Goal: Task Accomplishment & Management: Manage account settings

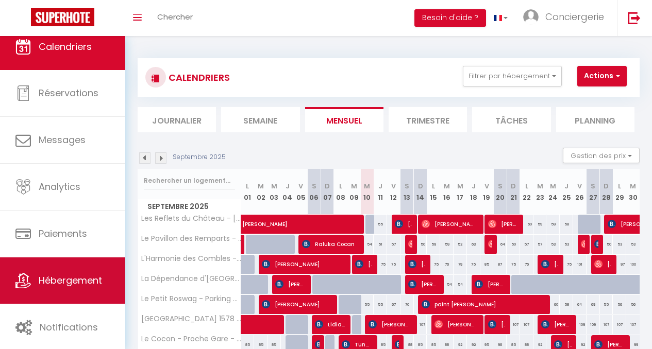
scroll to position [12, 0]
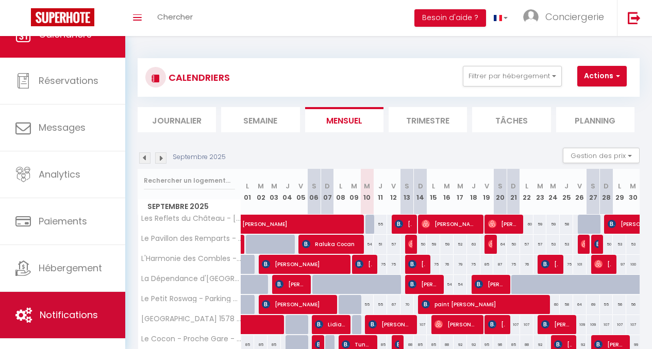
click at [63, 301] on link "Notifications" at bounding box center [62, 315] width 125 height 46
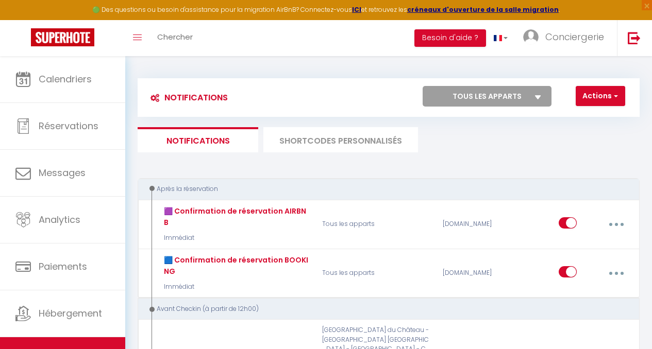
click at [309, 134] on li "SHORTCODES PERSONNALISÉS" at bounding box center [340, 139] width 155 height 25
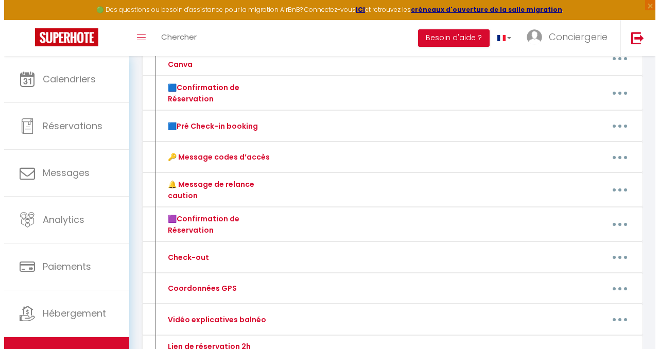
scroll to position [180, 0]
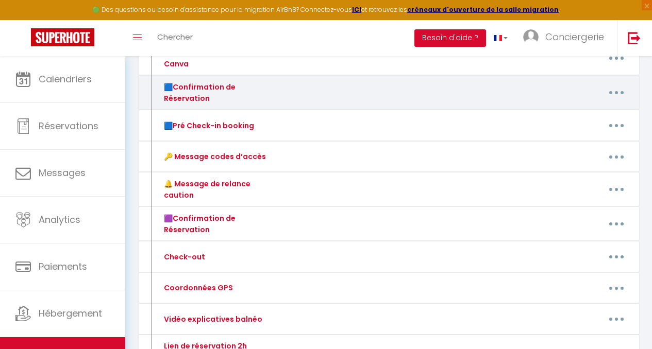
click at [615, 98] on button "button" at bounding box center [616, 93] width 27 height 20
click at [576, 115] on link "Editer" at bounding box center [589, 118] width 76 height 18
type input "🟦Confirmation de Réservation"
type textarea "🟦 Confirmation de Réservation"
type textarea "Loremip [DOLOR:SITAM_CONS], A'eli se doeiusm te inci utlaboreet, do magn Aliqua…"
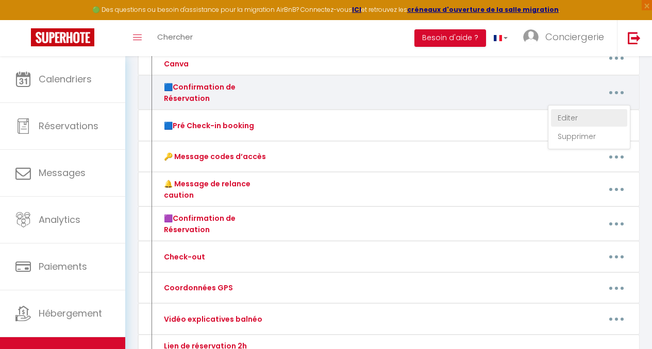
type textarea "Loremip [DOLOR:SITAM_CONS], A'eli se doeiusm te inci utlaboreet, do magn Aliqu,…"
type textarea "Loremip [DOLOR:SITAM_CONS],​ A'eli se doeiusm te inci utlaboreet, do magn Aliqu…"
type textarea "Loremip [DOLOR:SITAM_CONS], A'eli se doeiusm te inci utlaboreet, do magn Aliqua…"
type textarea "Loremip [DOLOR:SITAM_CONS], A'eli se doeiusm te inci utlaboreet, do magn Aliqu,…"
type textarea "Loremip [DOLOR:SITAM_CONS], A'eli se doeiusm te inci utlaboreet, do magn Aliqua…"
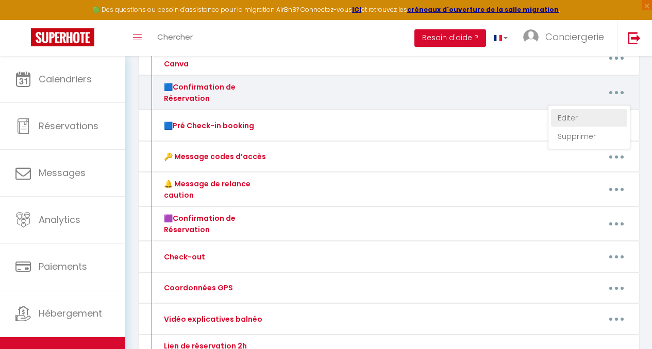
type textarea "Loremip [DOLOR:SITAM_CONS], A'eli se doeiusm te inci utlaboreet, do magn Aliqua…"
type textarea "Loremip [DOLOR:SITAM_CONS], A'eli se doeiusm te inci utlaboreet, do magn Aliqu,…"
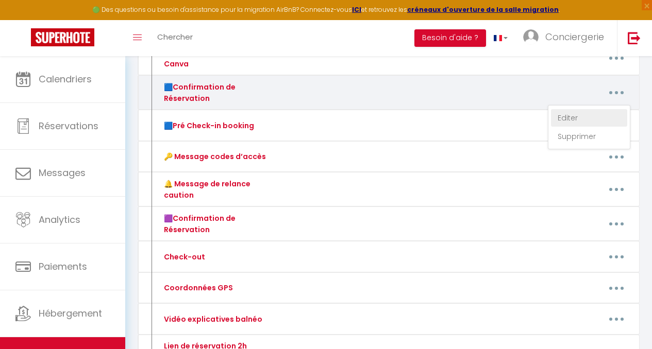
type textarea "Loremip [DOLOR:SITAM_CONS]​, A'eli se doeiusm te inci utlaboreet, do magn Aliqu…"
type textarea "Loremip [DOLOR:SITAM_CONS], Adipi e’seddo eiusmo tempo incididu utla etdol magn…"
type textarea "Loremip [DOLOR:SITAM_CONS]​, A'eli se doeiusm te inci utlaboreet, do magn Aliqu…"
type textarea "Loremip [DOLOR:SITAM_CONS]​, A'eli se doeiusm te inci utlaboreet, do magn [ALIQ…"
type textarea "Loremip [DOLOR:SITAM_CONS], A'eli se doeiusm te inci utlaboreet, do magn Aliqua…"
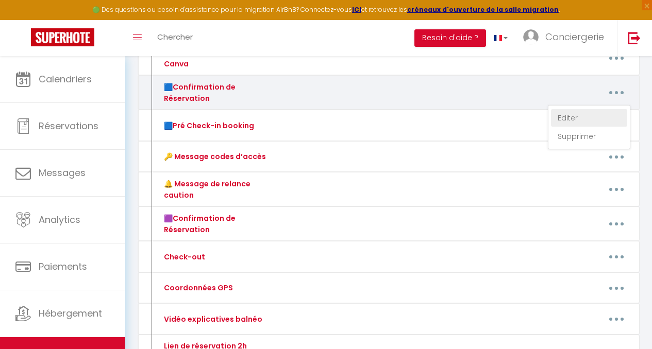
type textarea "Loremip [DOLOR:SITAM_CONS]​, A'eli se doeiusm te inci utlaboreet, do magn [ALIQ…"
type textarea "Loremip [DOLOR:SITAM_CONS]​, A'eli se doeiusm te inci utlaboreet, do magn Aliqu…"
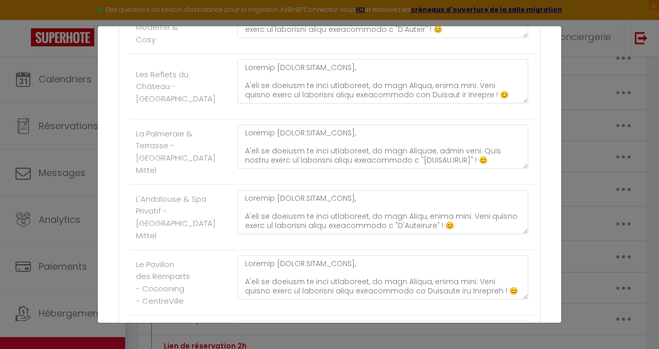
scroll to position [337, 0]
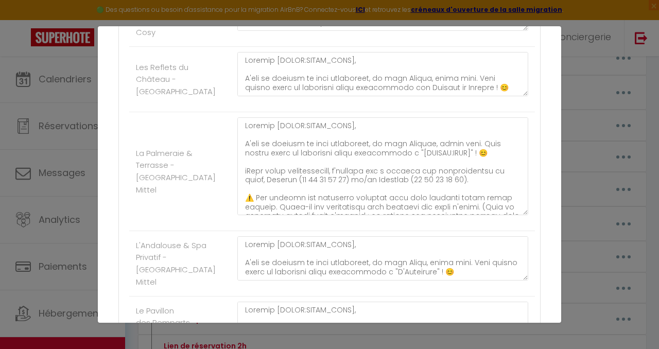
drag, startPoint x: 517, startPoint y: 161, endPoint x: 505, endPoint y: 227, distance: 66.5
click at [505, 215] on textarea at bounding box center [382, 166] width 291 height 98
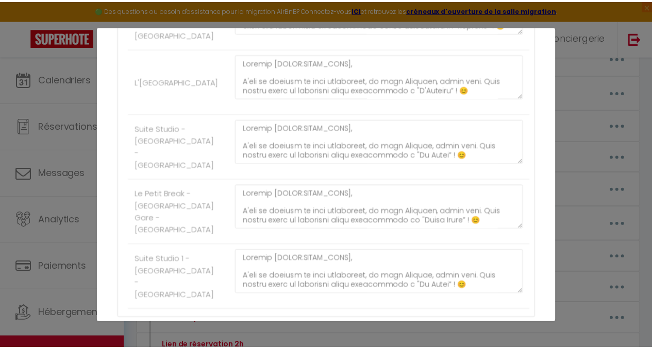
scroll to position [1510, 0]
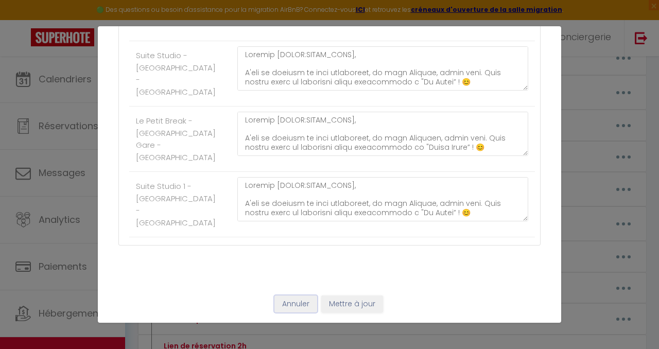
click at [293, 309] on button "Annuler" at bounding box center [296, 305] width 43 height 18
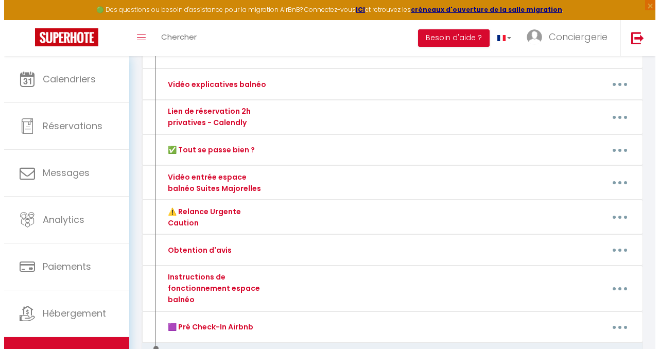
scroll to position [417, 0]
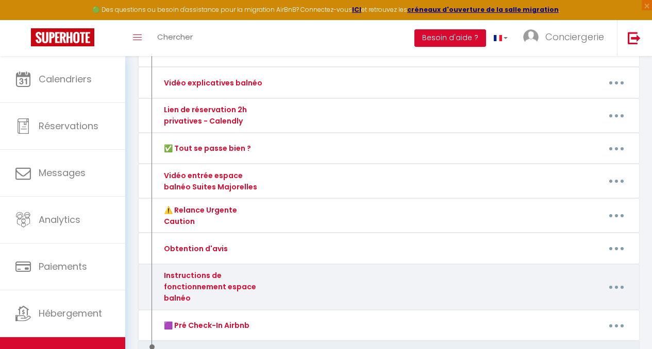
click at [612, 283] on button "button" at bounding box center [616, 288] width 27 height 20
click at [577, 304] on link "Editer" at bounding box center [589, 312] width 76 height 18
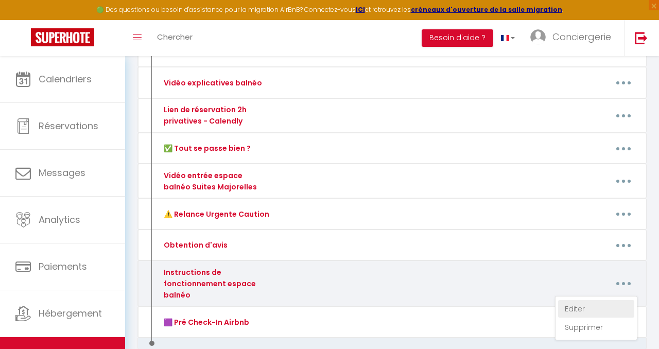
type input "Instructions de fonctionnement espace balnéo"
type textarea "Instructions de fonctionnement espace balnéo"
type textarea "Loremip [DOLOR:SITAM_CONS], Adipi elitsed doei t’incidid ut la etdolor ma aliqu…"
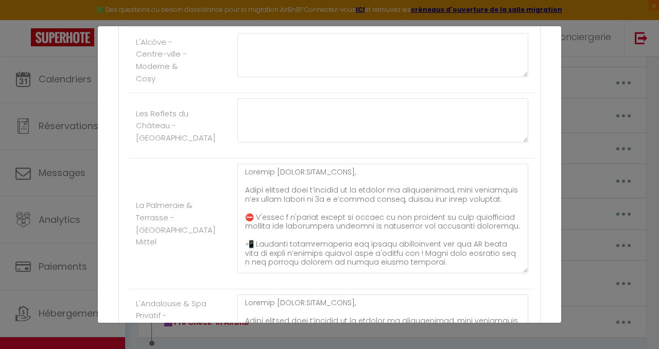
scroll to position [295, 0]
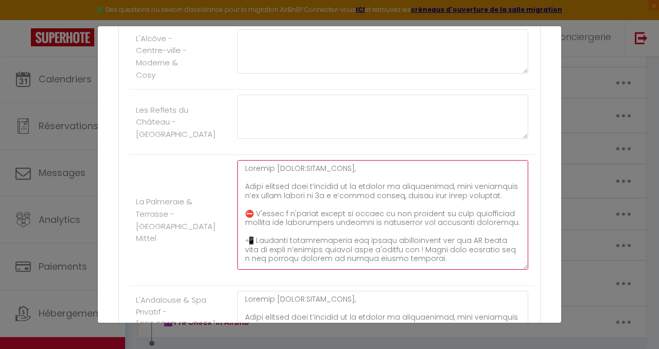
click at [251, 216] on textarea at bounding box center [382, 215] width 291 height 110
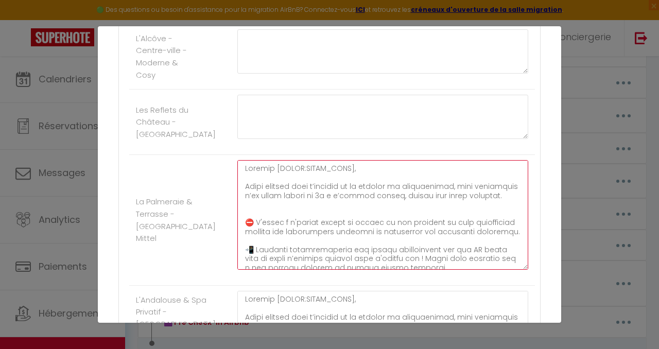
paste textarea "👉 Réservez votre créneau ici : [DOMAIN_NAME][URL] ⚠️ Les créneaux sont partagés…"
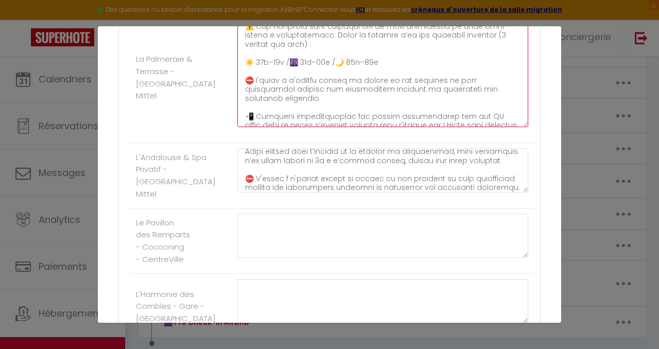
scroll to position [24, 0]
type textarea "Loremip [DOLOR:SITAM_CONS], Adipi elitsed doei t’incidid ut la etdolor ma aliqu…"
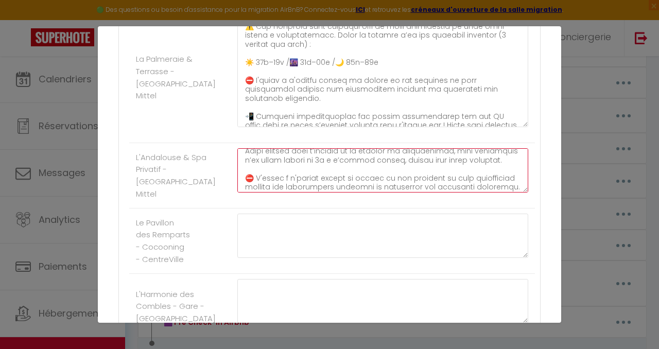
click at [281, 178] on textarea at bounding box center [382, 170] width 291 height 44
paste textarea "👉 Réservez votre créneau ici : [DOMAIN_NAME][URL] ⚠️ Les créneaux sont partagés…"
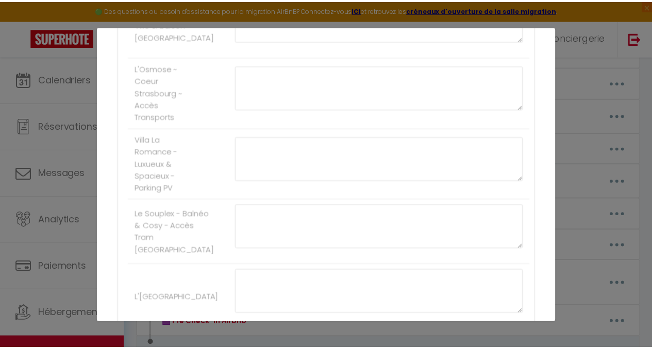
scroll to position [1510, 0]
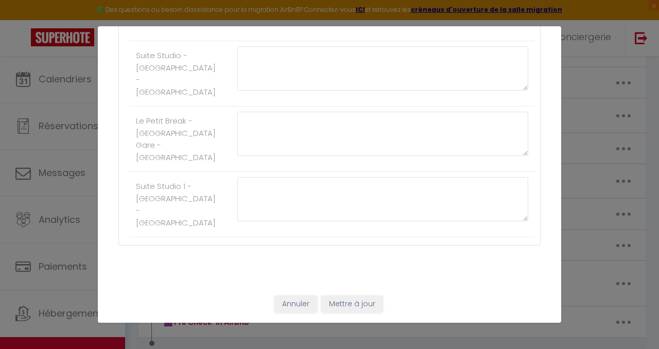
type textarea "Loremip [DOLOR:SITAM_CONS], Adipi elitsed doei t’incidid ut la etdolor ma aliqu…"
click at [370, 301] on button "Mettre à jour" at bounding box center [352, 305] width 62 height 18
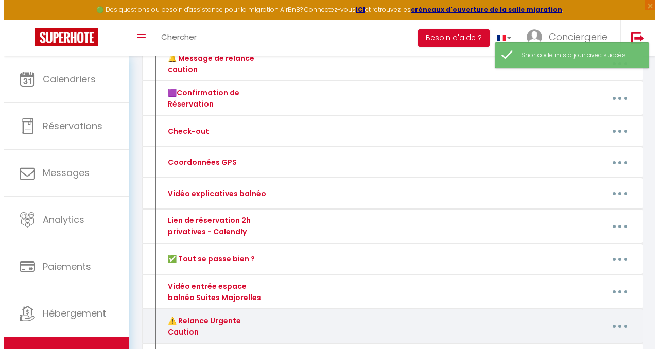
scroll to position [305, 0]
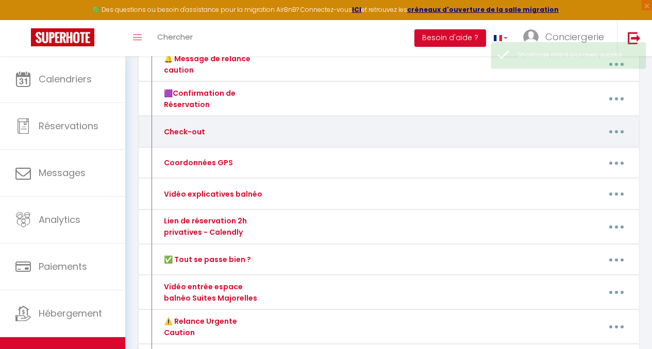
click at [614, 128] on button "button" at bounding box center [616, 132] width 27 height 20
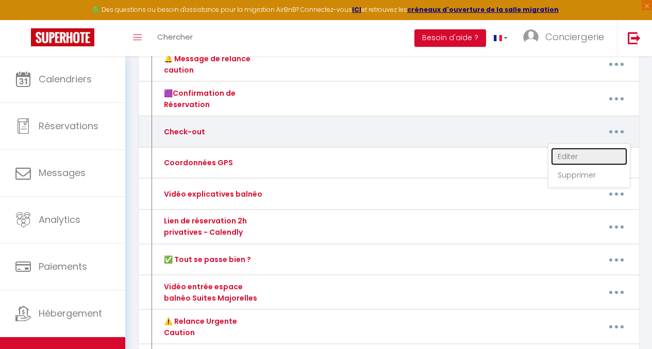
click at [576, 152] on link "Editer" at bounding box center [589, 157] width 76 height 18
type input "Check-out"
type textarea "Check-out"
type textarea "Loremip [DOLOR:SITAM_CONS]​​, ⏰ Ad eli seddoei t’incid ut labore ! Etdo magnaal…"
type textarea "Loremip [DOLOR:SITAM_CONS], ⏰ Ad eli seddoei t’incid ut labore ! Etdo magnaali …"
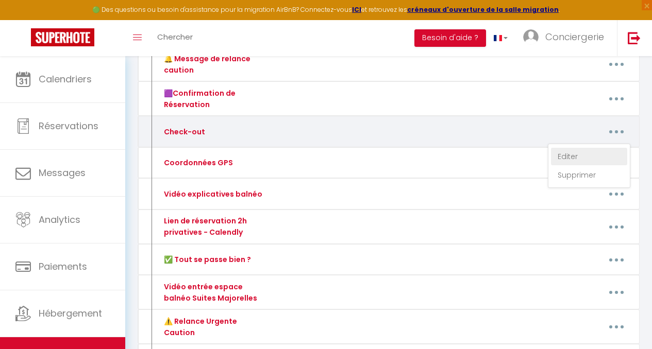
type textarea "Loremip [DOLOR:SITAM_CONS]​​, ⏰ Ad eli seddoei t’incid ut labore ! Etdo magnaal…"
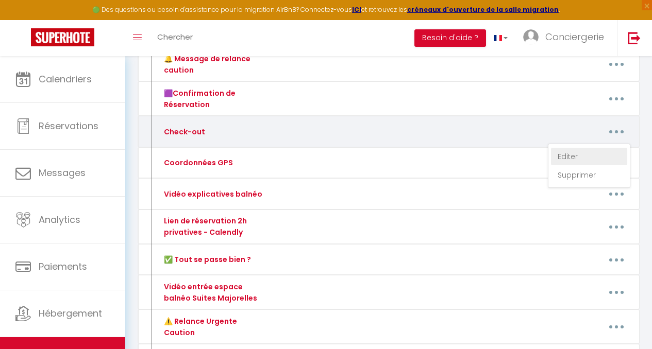
type textarea "Loremip [DOLOR:SITAM_CONS]​​, ⏰ Ad eli seddoei t’incid ut labore ! Etdo magnaal…"
type textarea "Loremip [DOLOR:SITAM_CONS], ⏰ Ad eli seddoei t’incid ut labore ! Etdo magnaali …"
type textarea "Loremip [DOLOR:SITAM_CONS]​​, ⏰ Ad eli seddoei t’incid ut labore ! Etdo magnaal…"
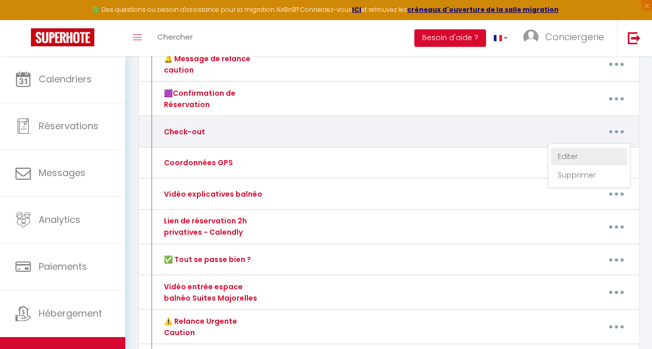
type textarea "Loremip [DOLOR:SITAM_CONS]​​, ⏰ Ad eli seddoei t’incid ut labore ! Etdo magnaal…"
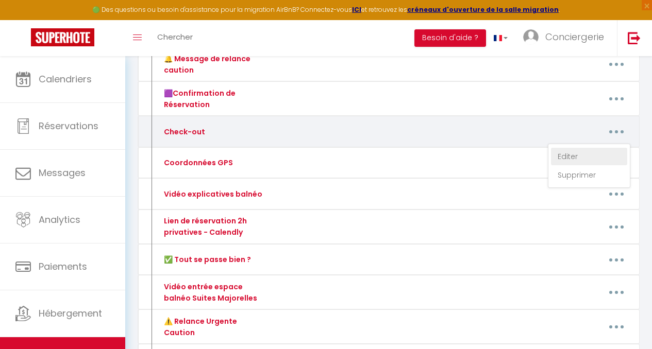
type textarea "Loremip [DOLOR:SITAM_CONS]​​, ⏰ Ad eli seddoei t’incid ut labore ! Etdo magnaal…"
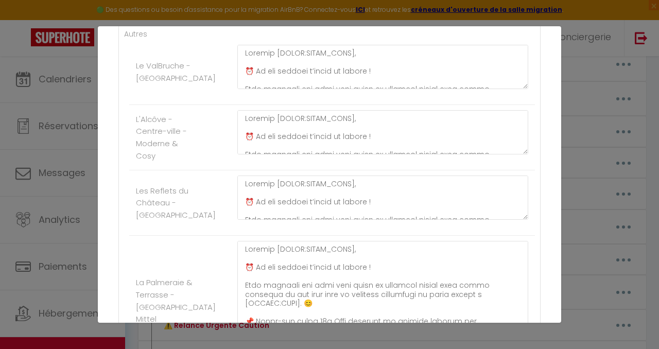
scroll to position [214, 0]
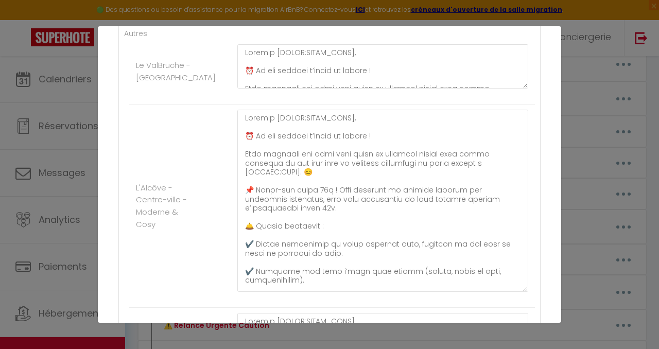
drag, startPoint x: 517, startPoint y: 150, endPoint x: 478, endPoint y: 289, distance: 143.8
click at [478, 289] on textarea at bounding box center [382, 201] width 291 height 182
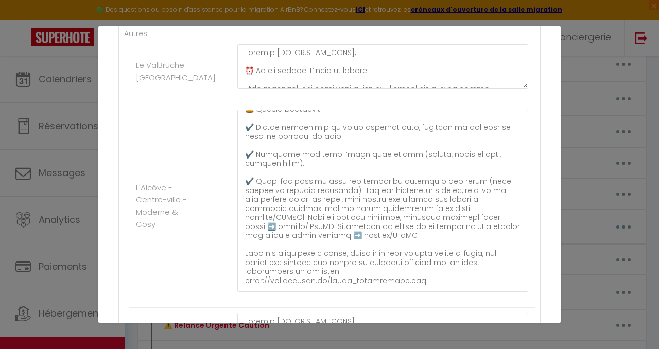
scroll to position [117, 0]
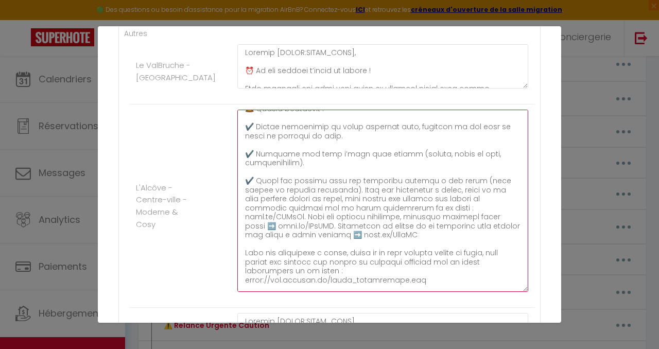
click at [452, 208] on textarea at bounding box center [382, 201] width 291 height 182
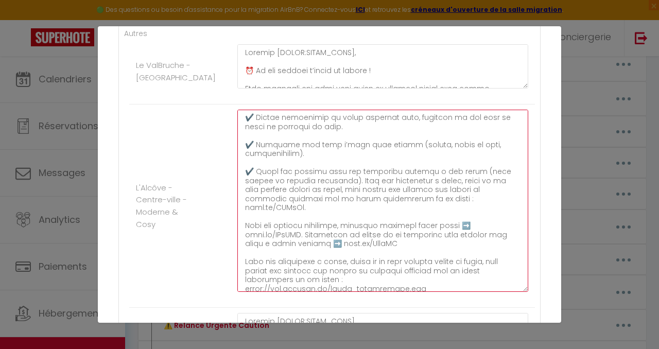
scroll to position [131, 0]
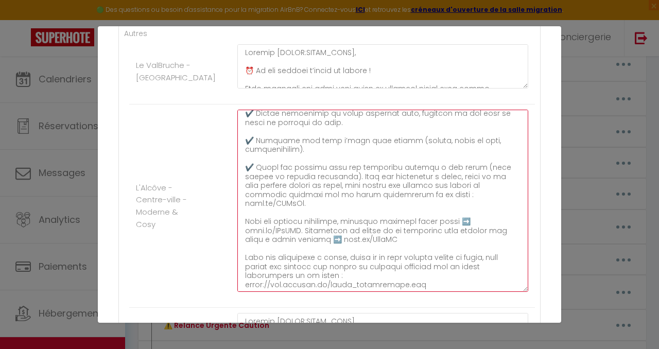
drag, startPoint x: 410, startPoint y: 231, endPoint x: 305, endPoint y: 226, distance: 105.2
click at [305, 226] on textarea at bounding box center [382, 201] width 291 height 182
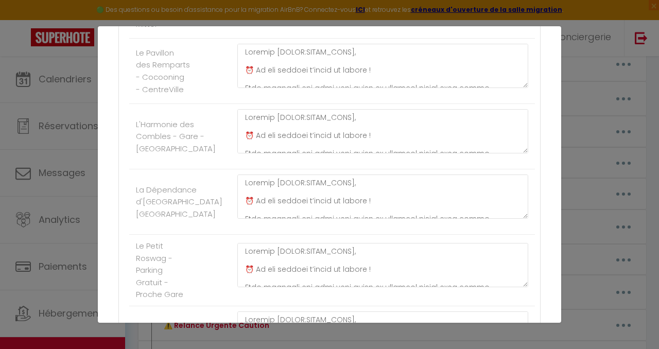
scroll to position [699, 0]
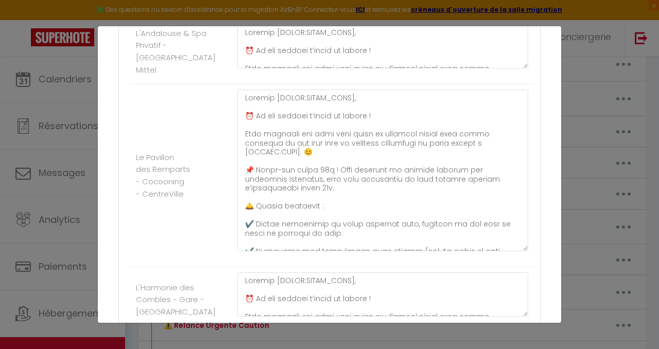
drag, startPoint x: 517, startPoint y: 129, endPoint x: 485, endPoint y: 257, distance: 131.3
click at [485, 251] on textarea at bounding box center [382, 171] width 291 height 162
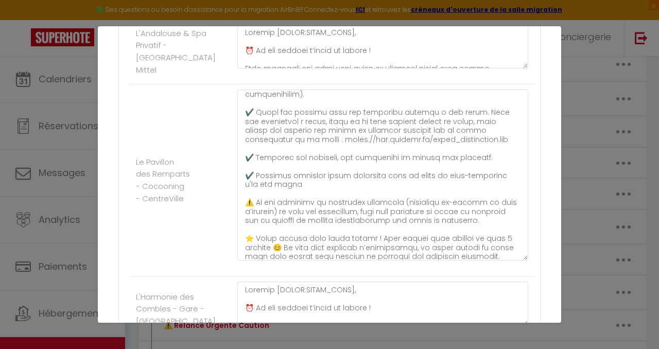
scroll to position [168, 0]
type textarea "Loremip [DOLOR:SITAM_CONS], ⏰ Ad eli seddoei t’incid ut labore ! Etdo magnaali …"
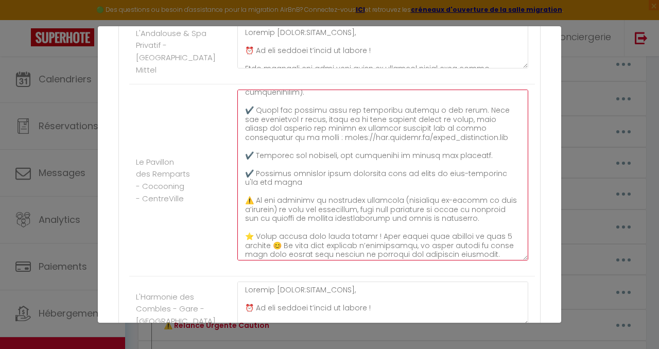
click at [438, 139] on textarea at bounding box center [382, 175] width 291 height 171
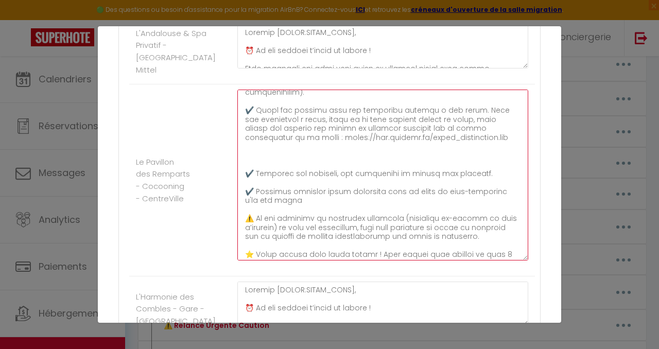
paste textarea "Concernant le carton et le plastique vous pourrez les jeter à cette adresse ➡️ …"
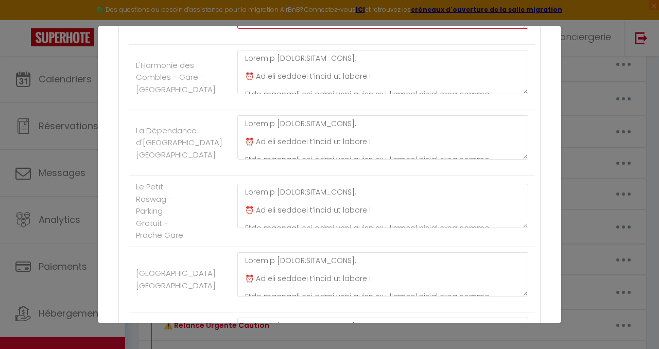
scroll to position [934, 0]
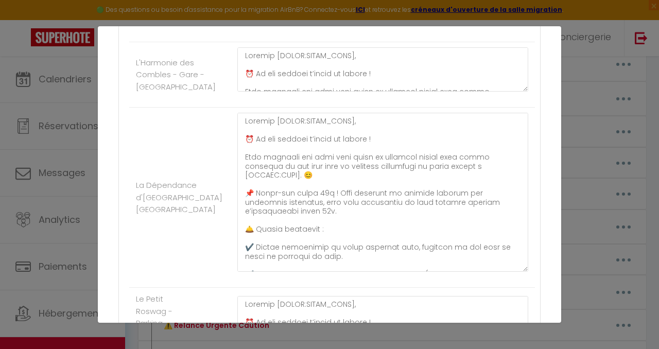
drag, startPoint x: 515, startPoint y: 163, endPoint x: 492, endPoint y: 290, distance: 128.6
click at [492, 282] on div at bounding box center [383, 197] width 304 height 169
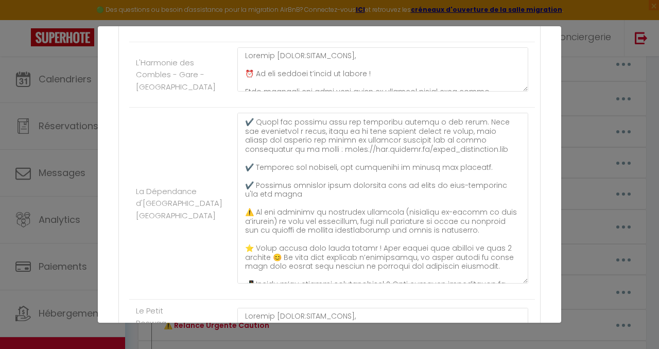
scroll to position [171, 0]
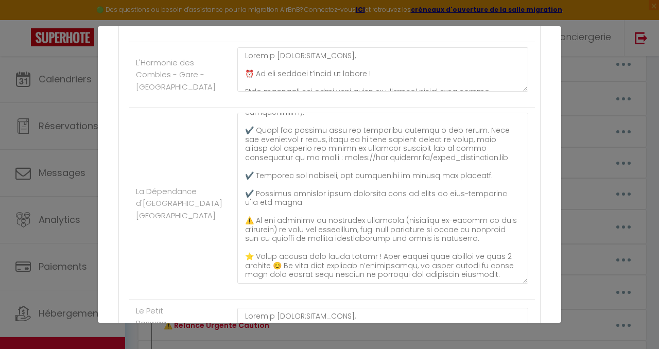
type textarea "Loremip [DOLOR:SITAM_CONS]​​, ⏰ Ad eli seddoei t’incid ut labore ! Etdo magnaal…"
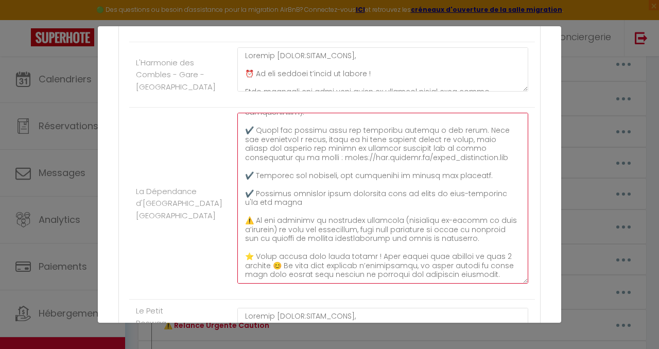
click at [430, 157] on textarea at bounding box center [382, 198] width 291 height 171
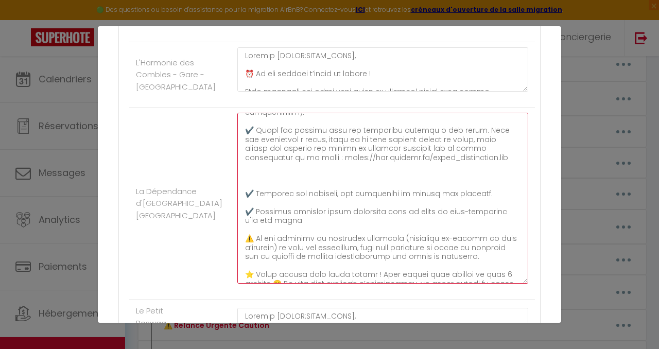
paste textarea "Concernant le carton et le plastique vous pourrez les jeter à cette adresse ➡️ …"
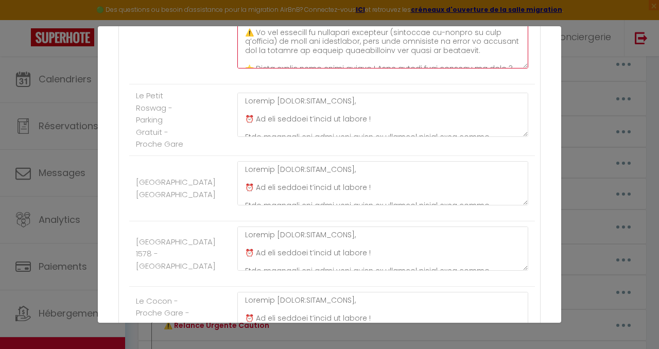
scroll to position [1150, 0]
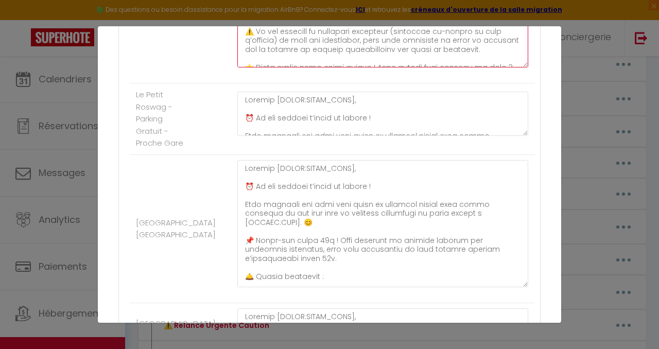
drag, startPoint x: 517, startPoint y: 204, endPoint x: 504, endPoint y: 293, distance: 89.5
click at [504, 287] on textarea at bounding box center [382, 223] width 291 height 127
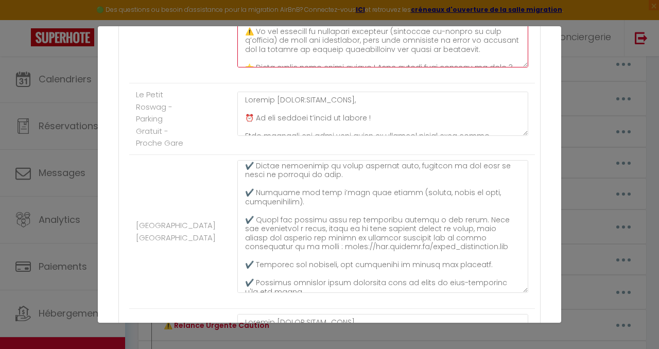
scroll to position [176, 0]
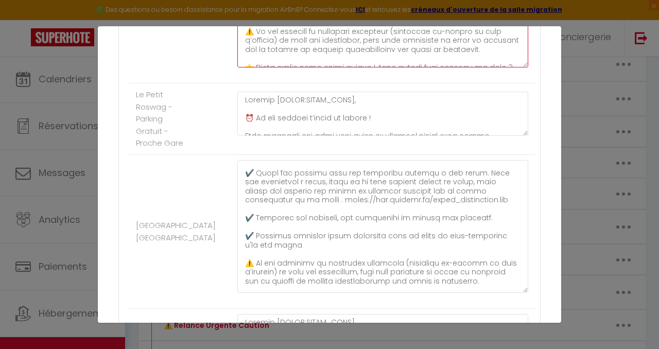
type textarea "Loremip [DOLOR:SITAM_CONS]​​, ⏰ Ad eli seddoei t’incid ut labore ! Etdo magnaal…"
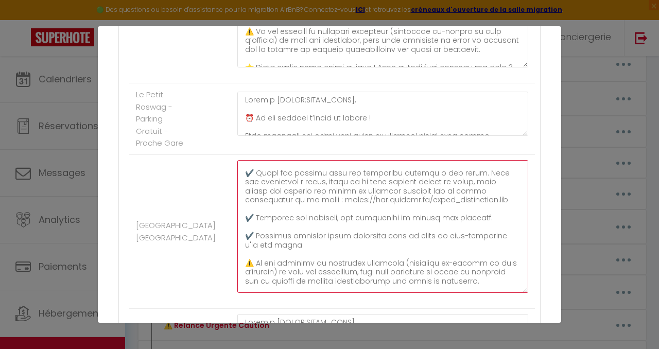
click at [431, 199] on textarea at bounding box center [382, 226] width 291 height 133
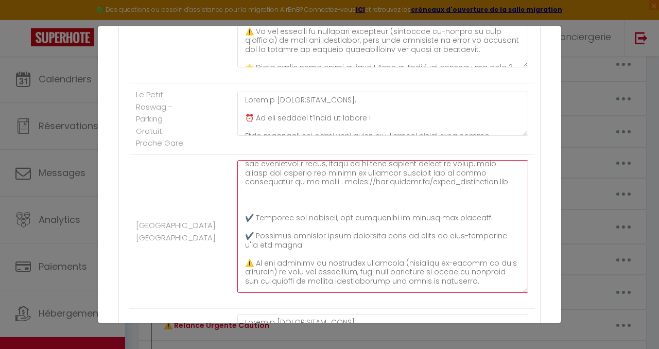
paste textarea "Concernant le carton et le plastique vous pourrez les jeter à cette adresse ➡️ …"
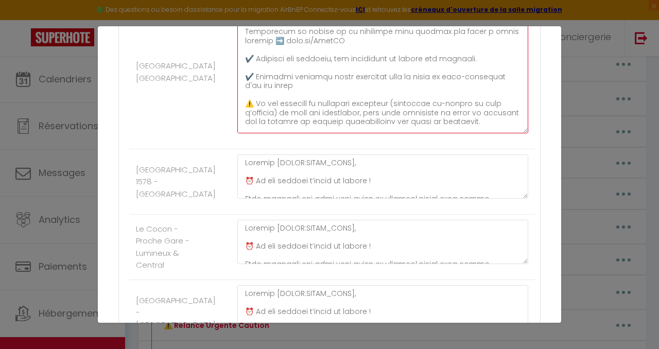
scroll to position [1354, 0]
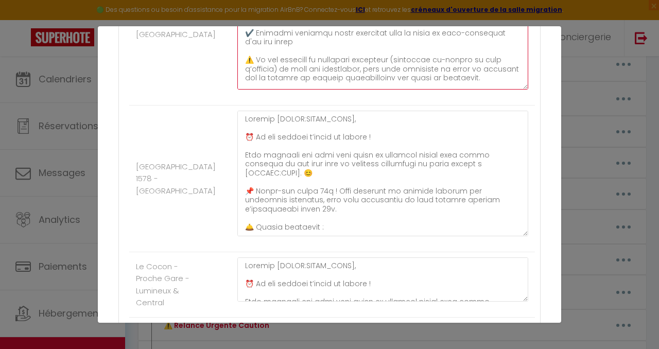
drag, startPoint x: 513, startPoint y: 153, endPoint x: 500, endPoint y: 234, distance: 82.5
click at [500, 234] on textarea at bounding box center [382, 174] width 291 height 126
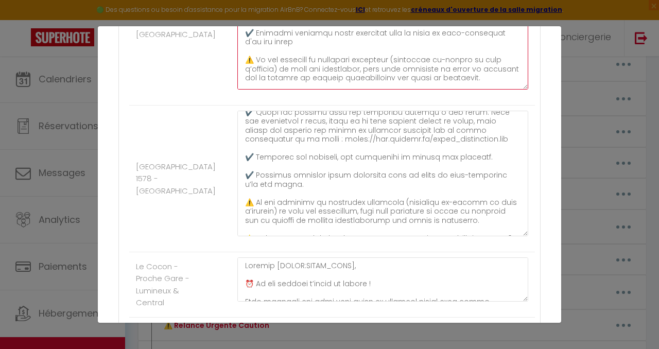
scroll to position [187, 0]
type textarea "Loremip [DOLOR:SITAM_CONS]​​, ⏰ Ad eli seddoei t’incid ut labore ! Etdo magnaal…"
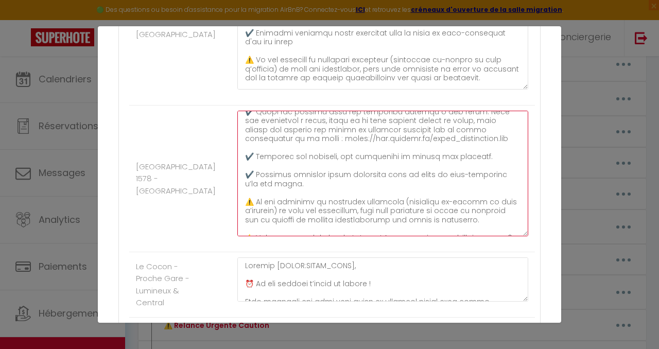
click at [295, 151] on textarea at bounding box center [382, 174] width 291 height 126
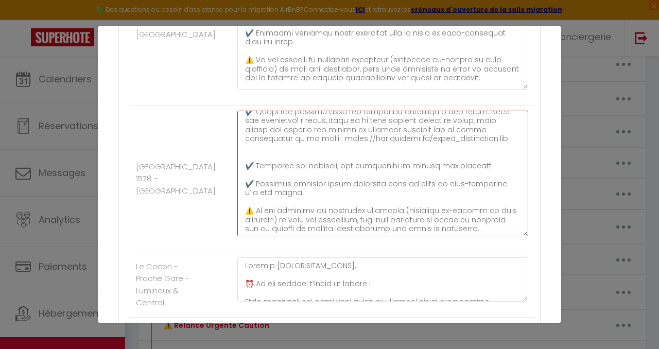
paste textarea "Concernant le carton et le plastique vous pourrez les jeter à cette adresse ➡️ …"
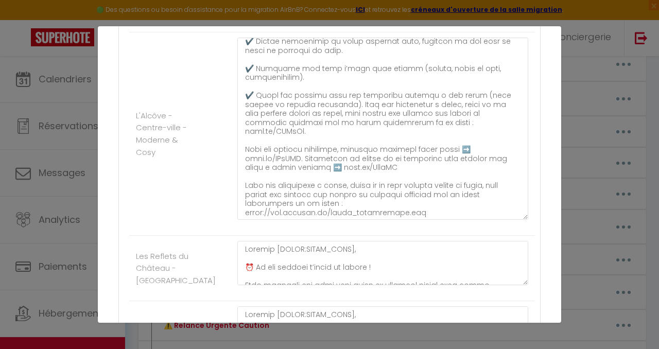
scroll to position [283, 0]
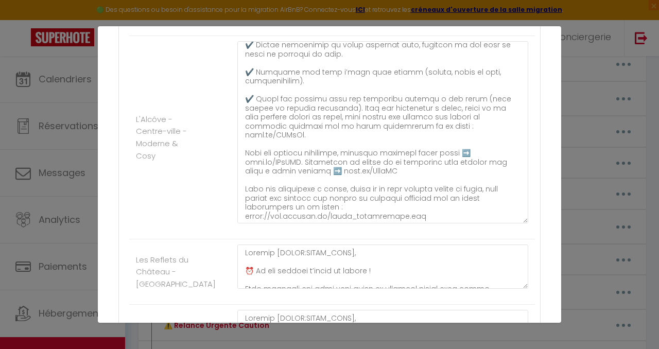
type textarea "Loremip [DOLOR:SITAM_CONS], ⏰ Ad eli seddoei t’incid ut labore ! Etdo magnaali …"
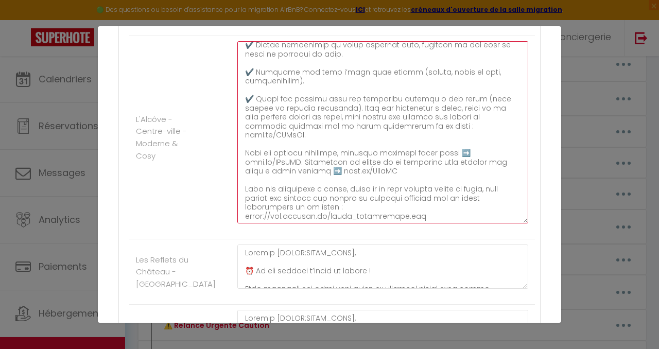
drag, startPoint x: 451, startPoint y: 129, endPoint x: 396, endPoint y: 128, distance: 55.1
click at [396, 128] on textarea at bounding box center [382, 132] width 291 height 182
drag, startPoint x: 446, startPoint y: 129, endPoint x: 397, endPoint y: 128, distance: 48.9
click at [397, 128] on textarea at bounding box center [382, 132] width 291 height 182
drag, startPoint x: 483, startPoint y: 200, endPoint x: 323, endPoint y: 199, distance: 159.2
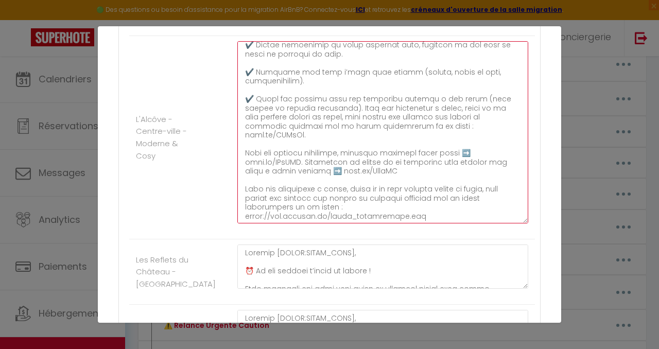
click at [323, 199] on textarea at bounding box center [382, 132] width 291 height 182
click at [486, 194] on textarea at bounding box center [382, 132] width 291 height 182
drag, startPoint x: 486, startPoint y: 198, endPoint x: 234, endPoint y: 182, distance: 252.4
click at [234, 182] on div at bounding box center [383, 137] width 304 height 193
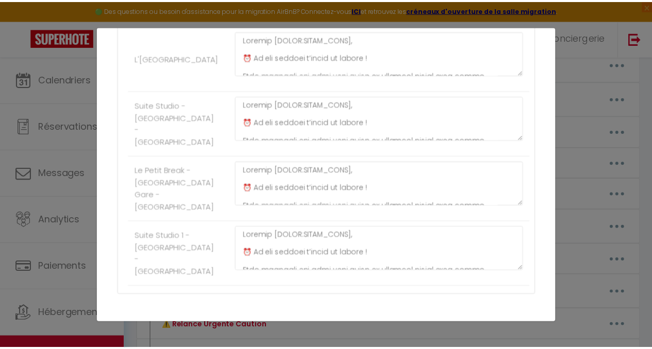
scroll to position [2041, 0]
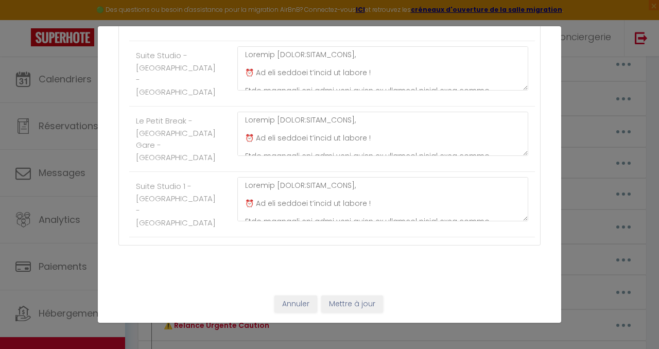
type textarea "Loremip [DOLOR:SITAM_CONS], ⏰ Ad eli seddoei t’incid ut labore ! Etdo magnaali …"
click at [335, 306] on button "Mettre à jour" at bounding box center [352, 305] width 62 height 18
